Goal: Information Seeking & Learning: Understand process/instructions

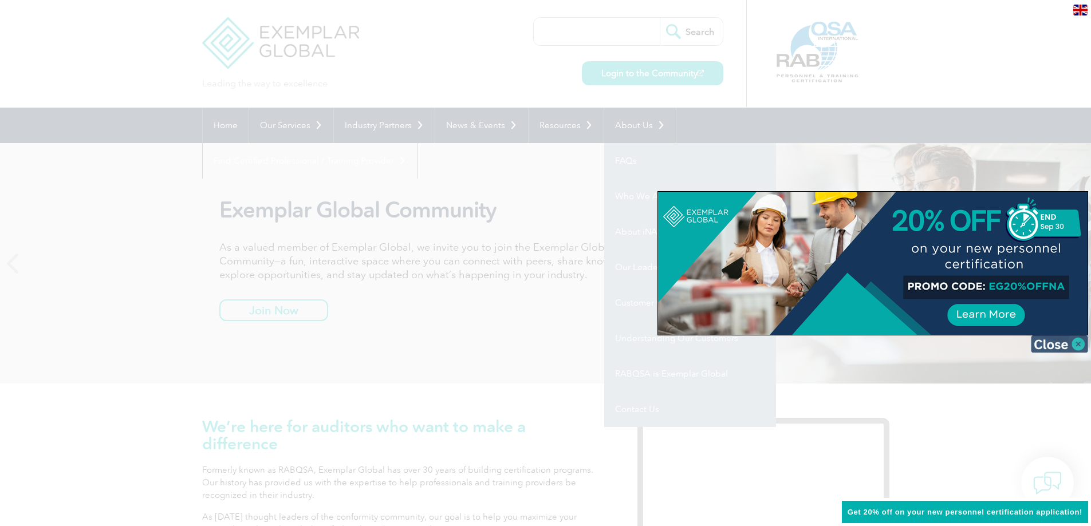
click at [1045, 347] on img at bounding box center [1059, 344] width 57 height 17
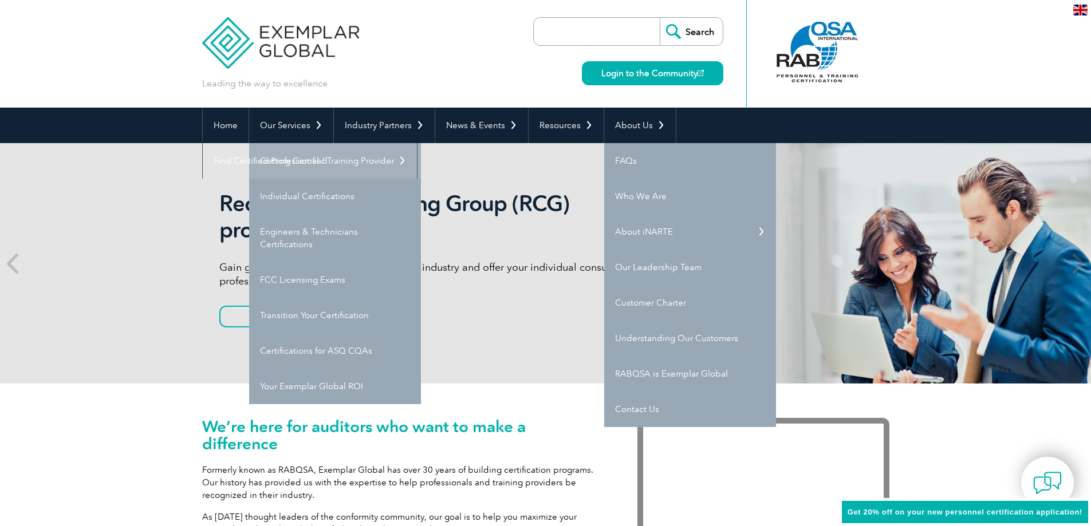
click at [295, 164] on link "Getting Certified" at bounding box center [335, 161] width 172 height 36
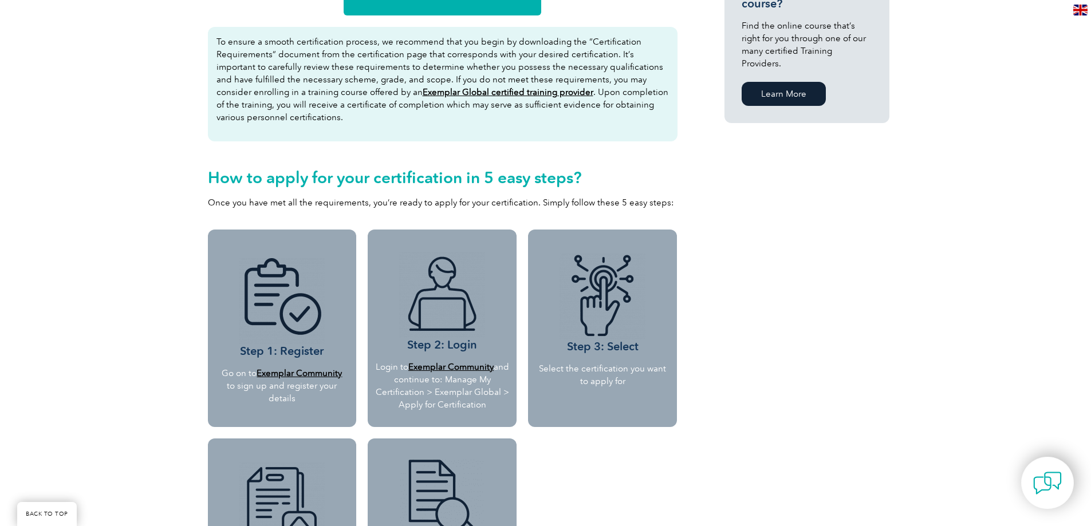
scroll to position [842, 0]
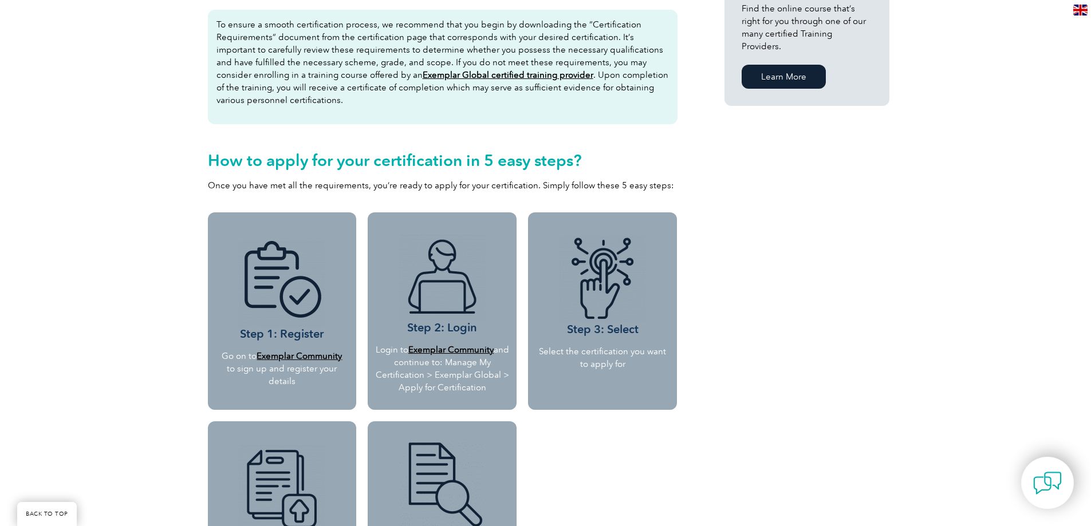
click at [298, 357] on b "Exemplar Community" at bounding box center [299, 356] width 85 height 10
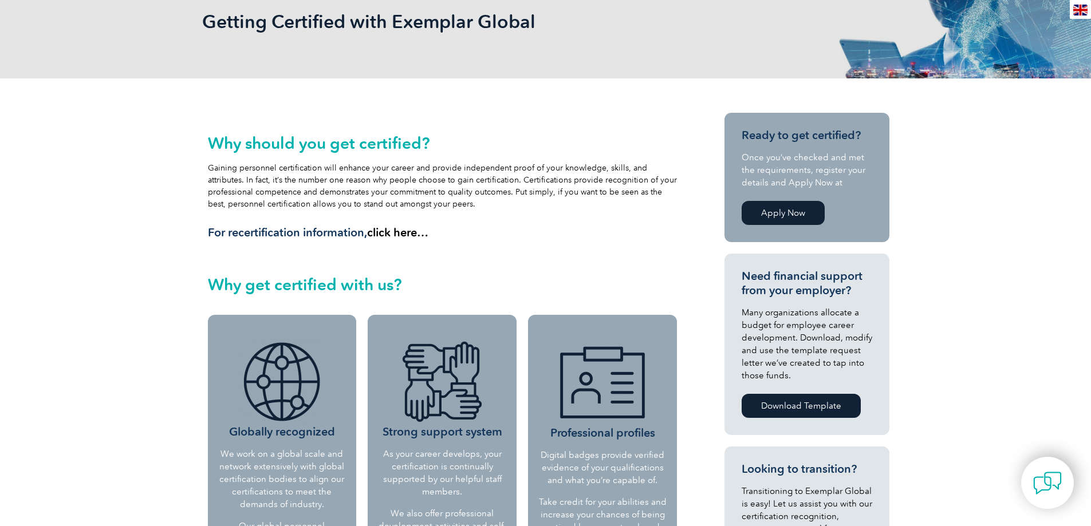
scroll to position [0, 0]
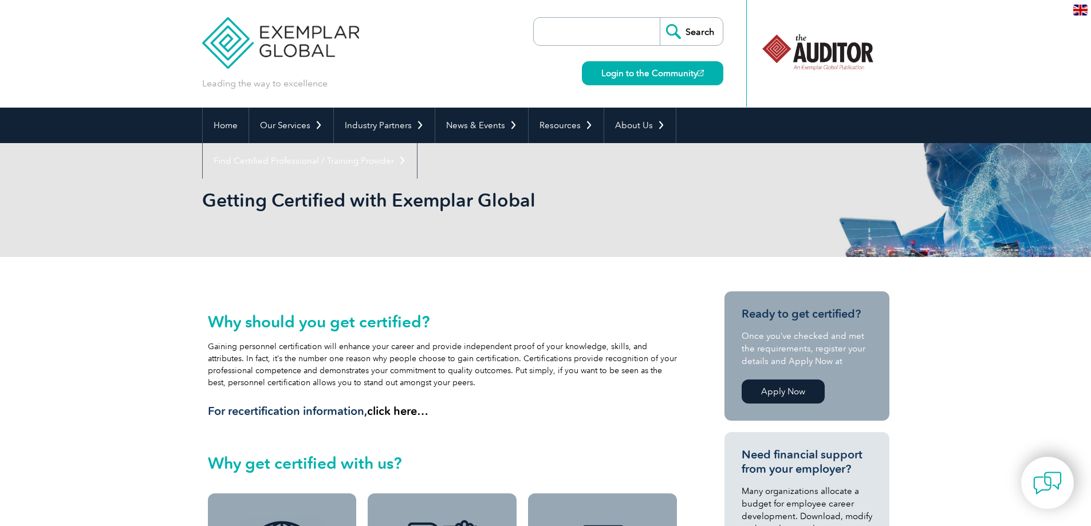
click at [563, 38] on input "search" at bounding box center [600, 31] width 120 height 27
type input "r"
click at [757, 391] on link "Apply Now" at bounding box center [783, 392] width 83 height 24
